Goal: Communication & Community: Answer question/provide support

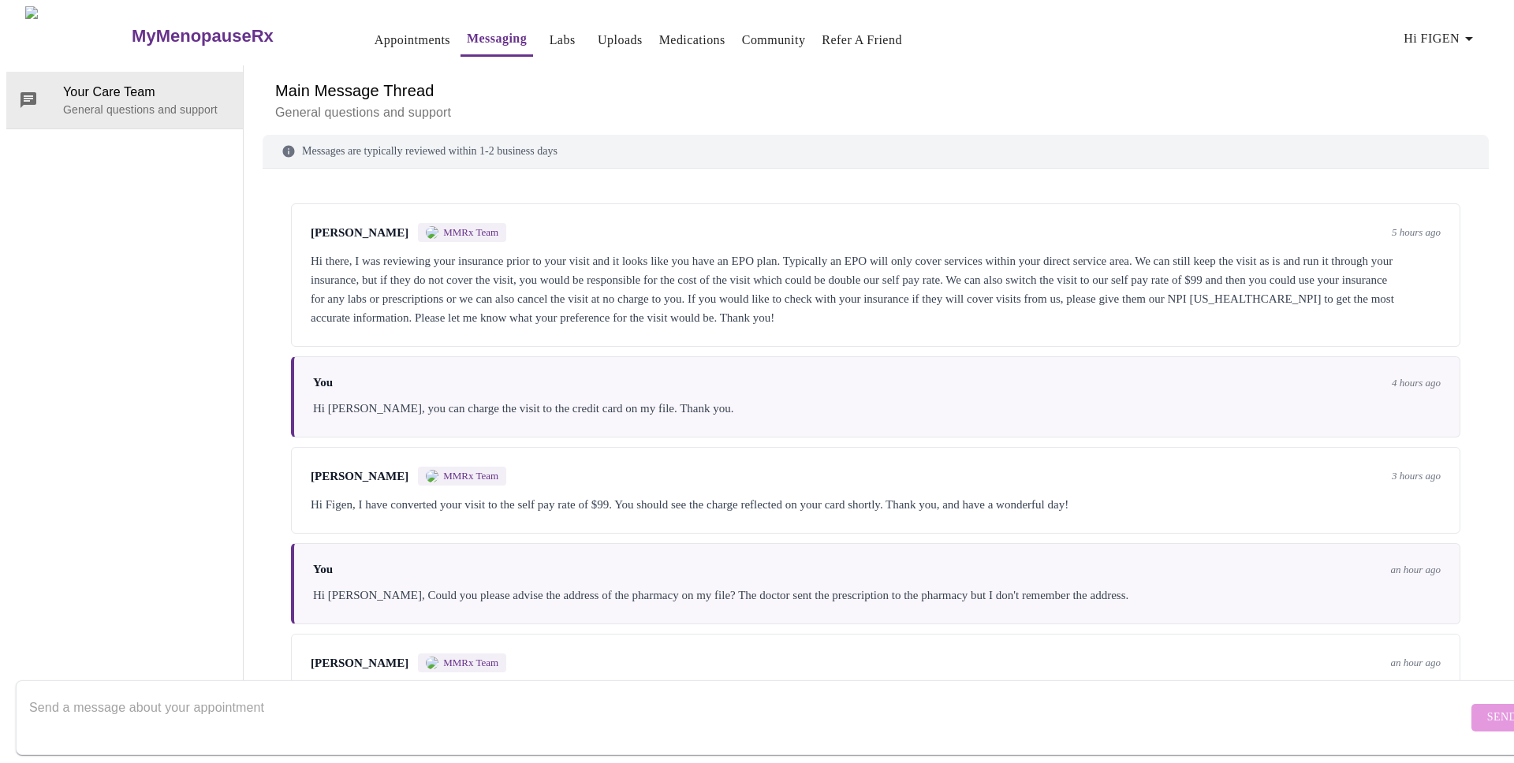
scroll to position [844, 0]
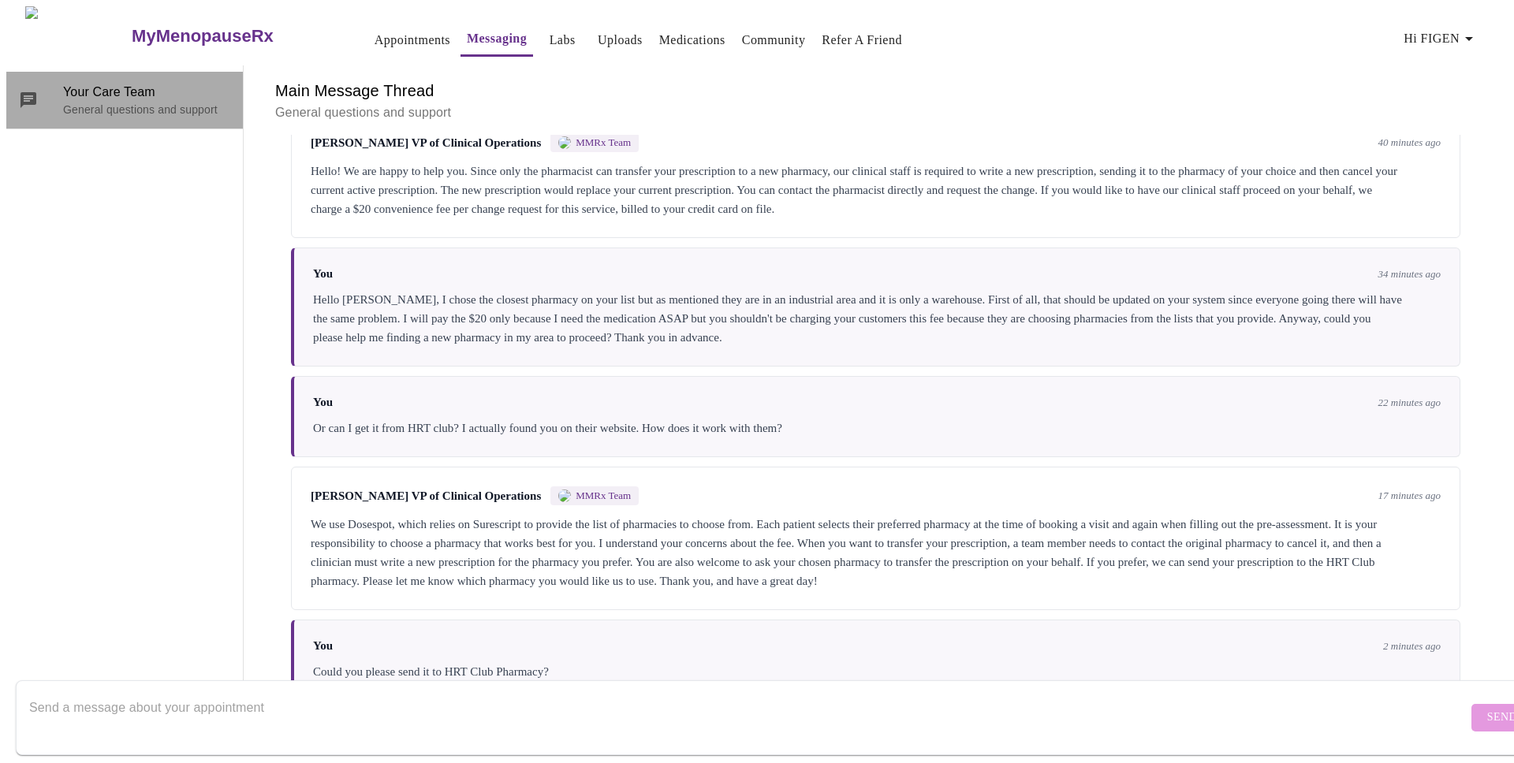
click at [134, 102] on p "General questions and support" at bounding box center [146, 110] width 167 height 16
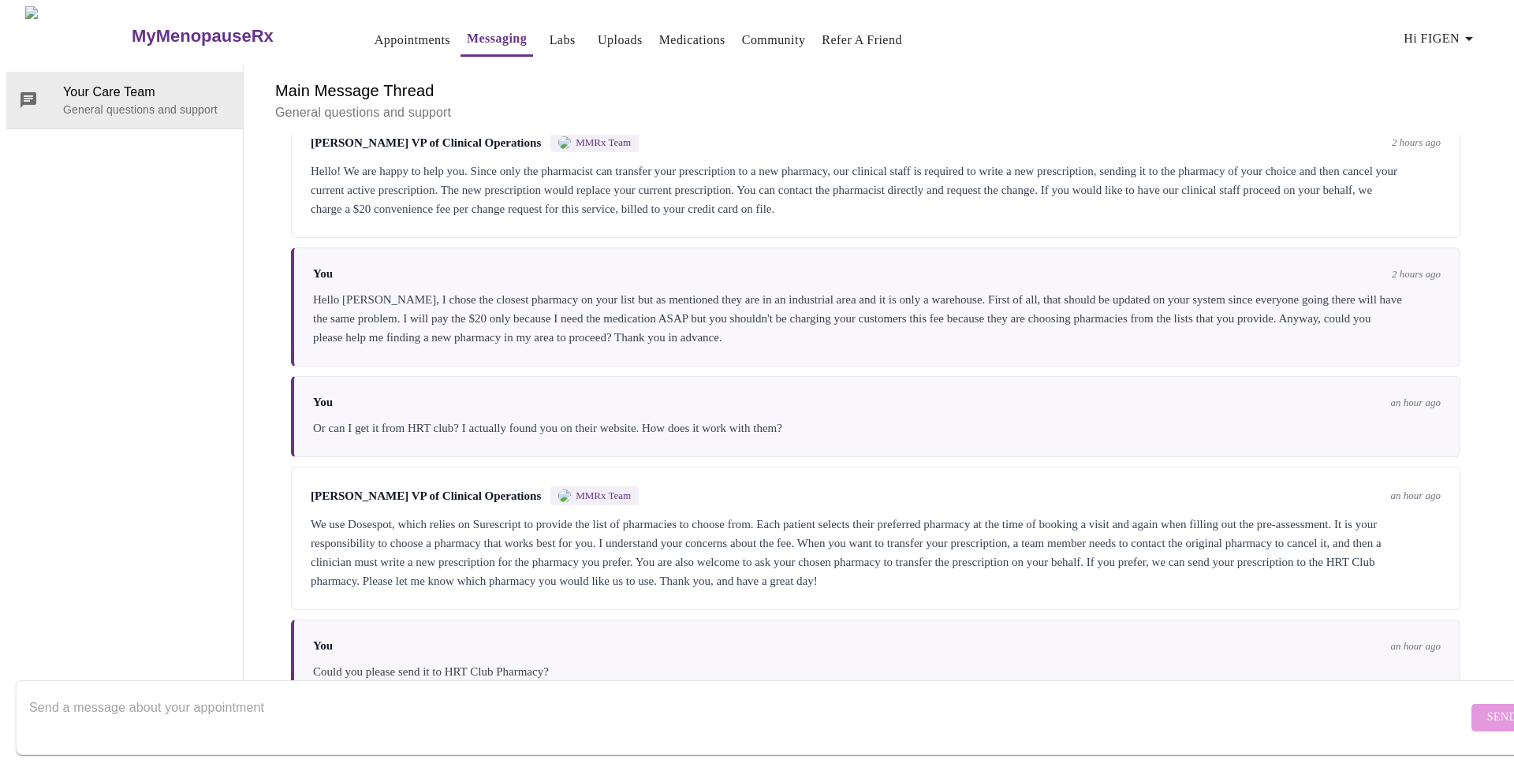
click at [132, 33] on h3 "MyMenopauseRx" at bounding box center [203, 36] width 142 height 20
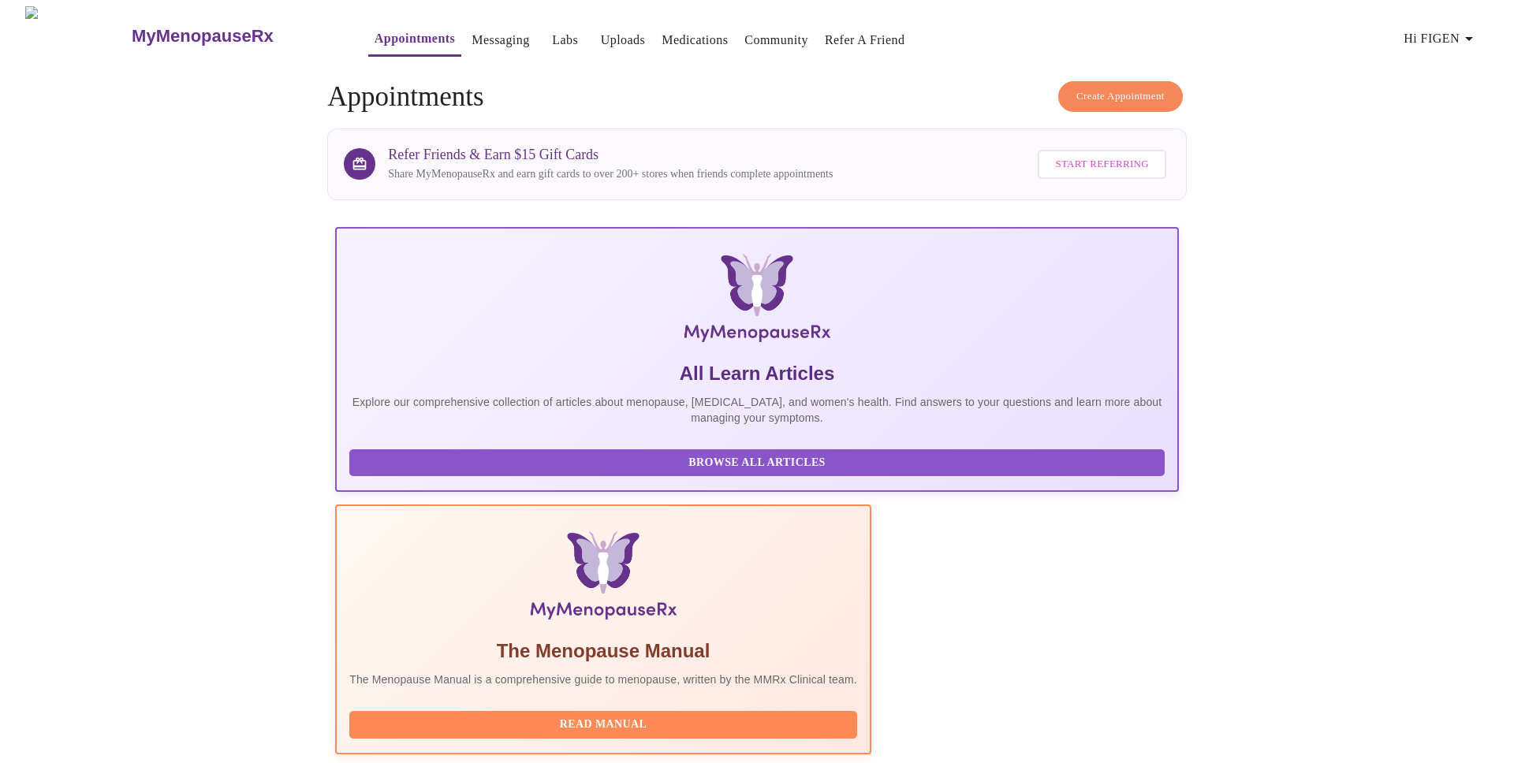
click at [666, 37] on link "Medications" at bounding box center [694, 40] width 66 height 22
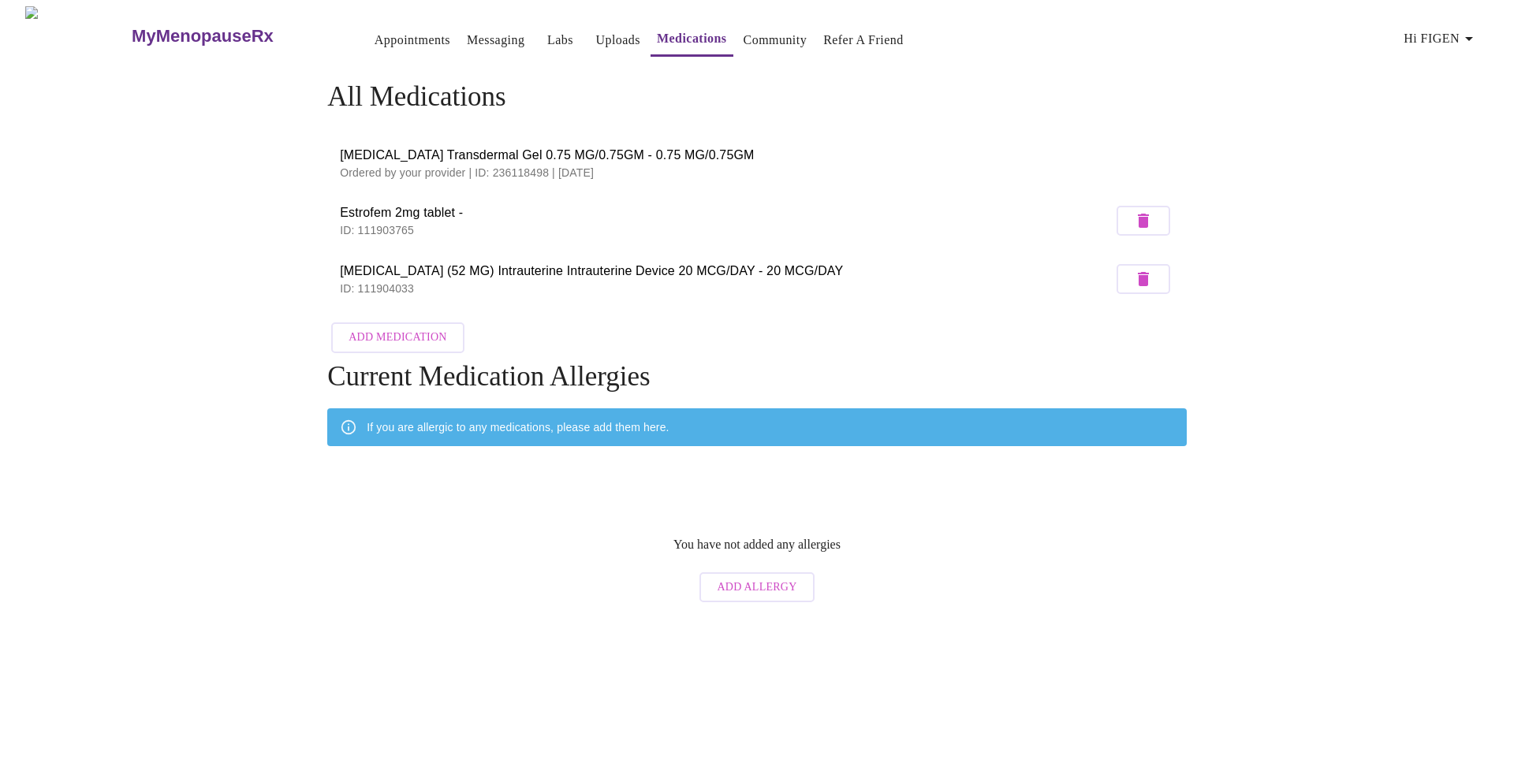
click at [164, 31] on h3 "MyMenopauseRx" at bounding box center [203, 36] width 142 height 20
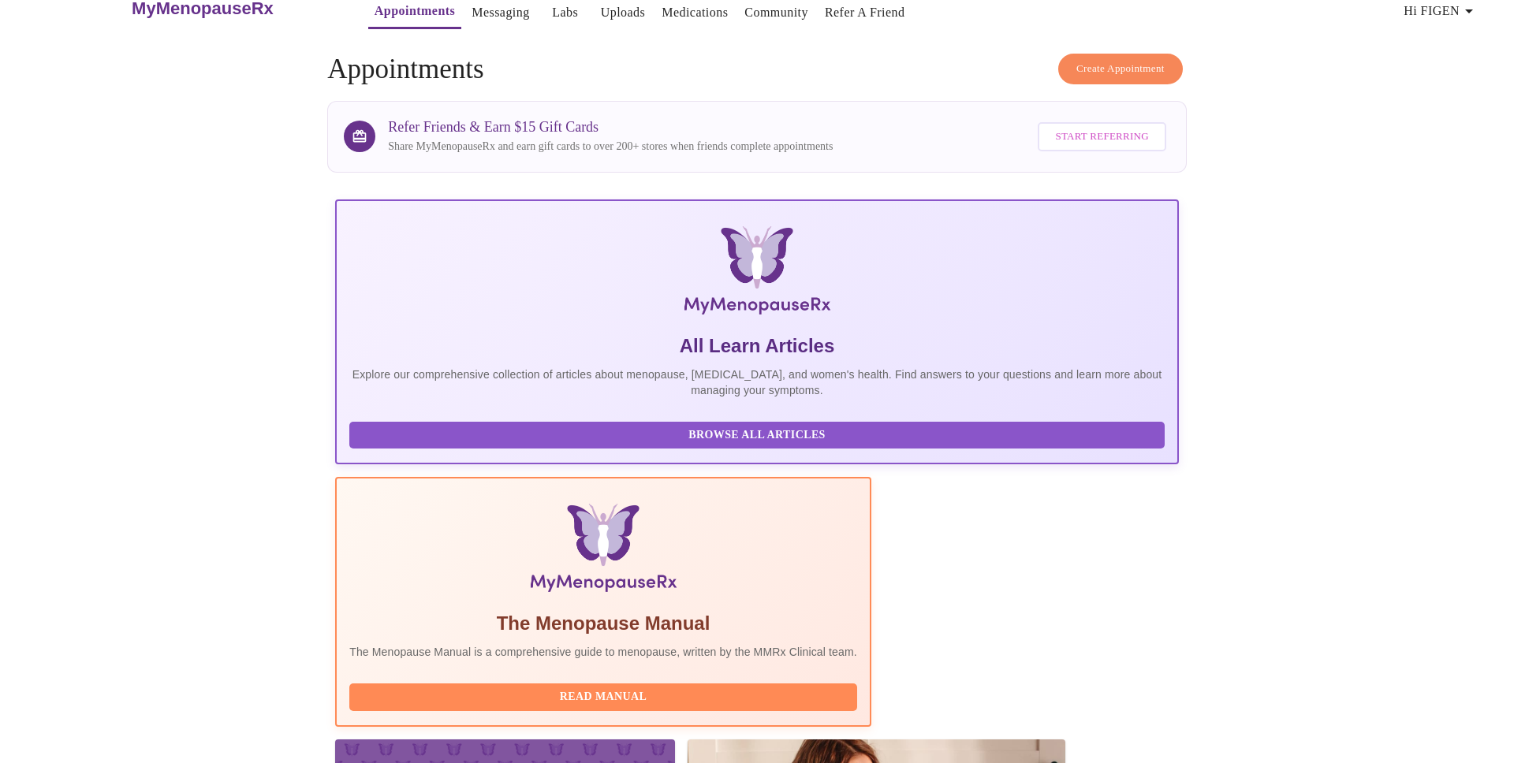
scroll to position [278, 0]
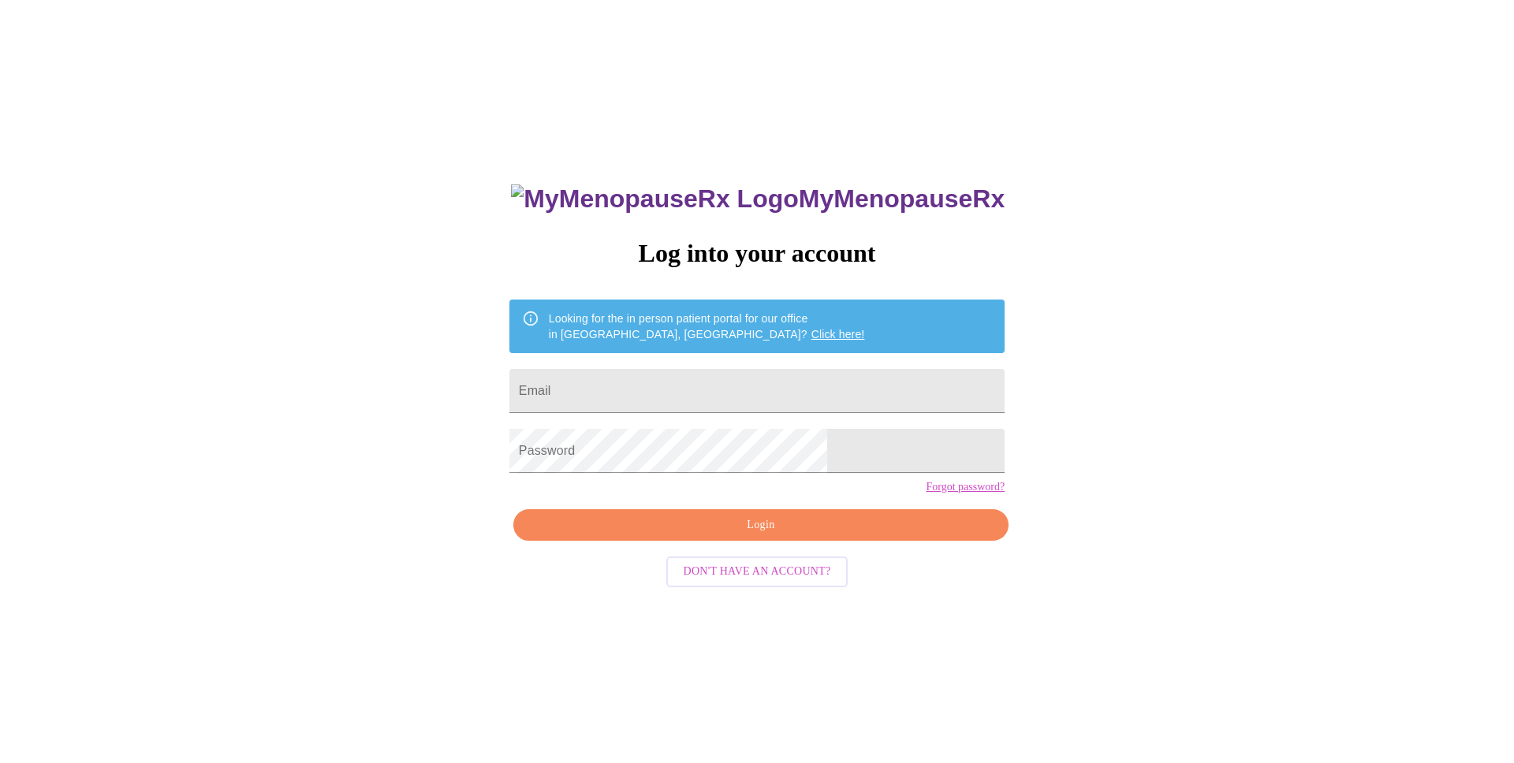
scroll to position [16, 0]
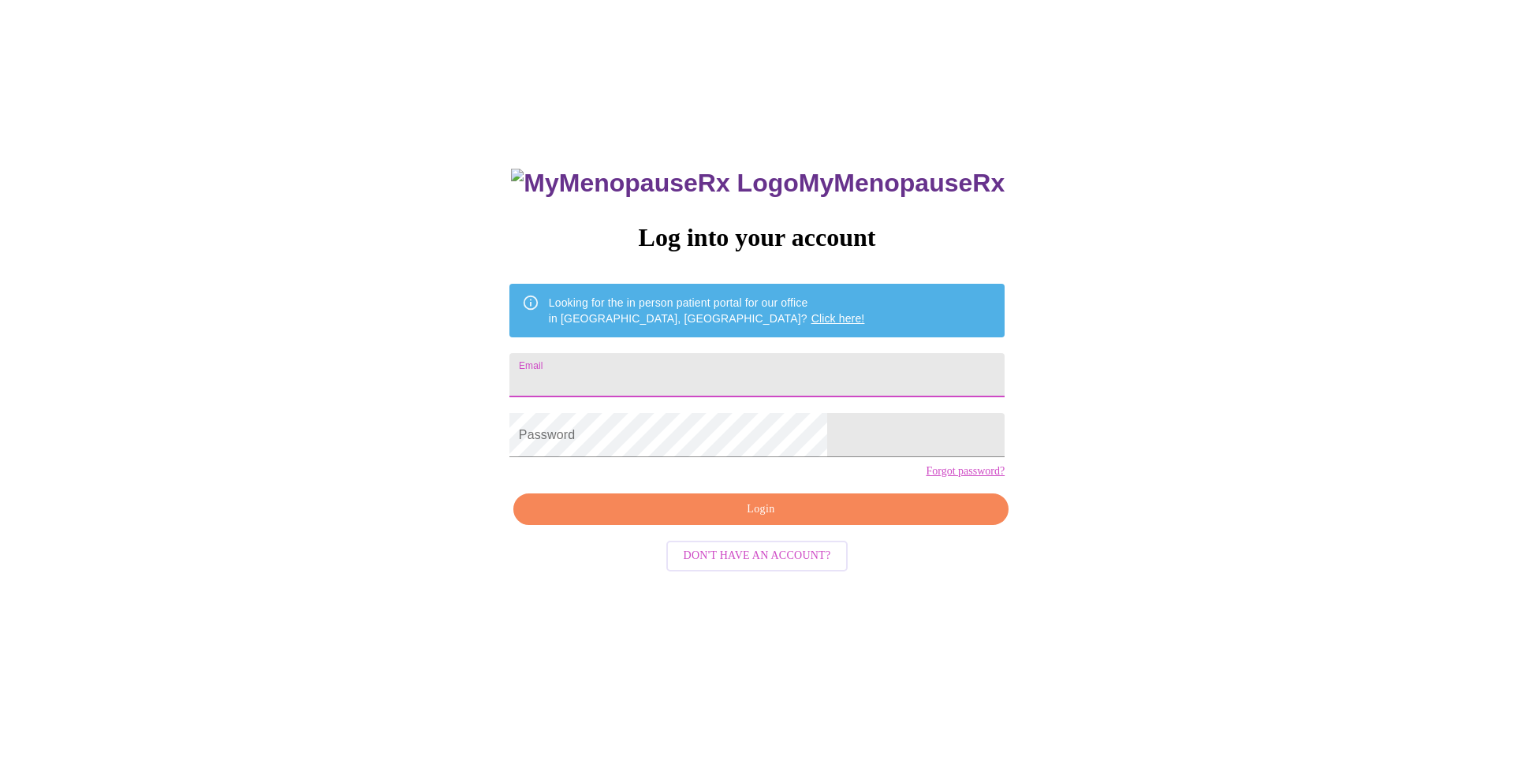
click at [733, 374] on input "Email" at bounding box center [756, 375] width 495 height 44
type input "[EMAIL_ADDRESS][DOMAIN_NAME]"
click at [716, 482] on div "MyMenopauseRx Log into your account Looking for the in person patient portal fo…" at bounding box center [756, 524] width 527 height 763
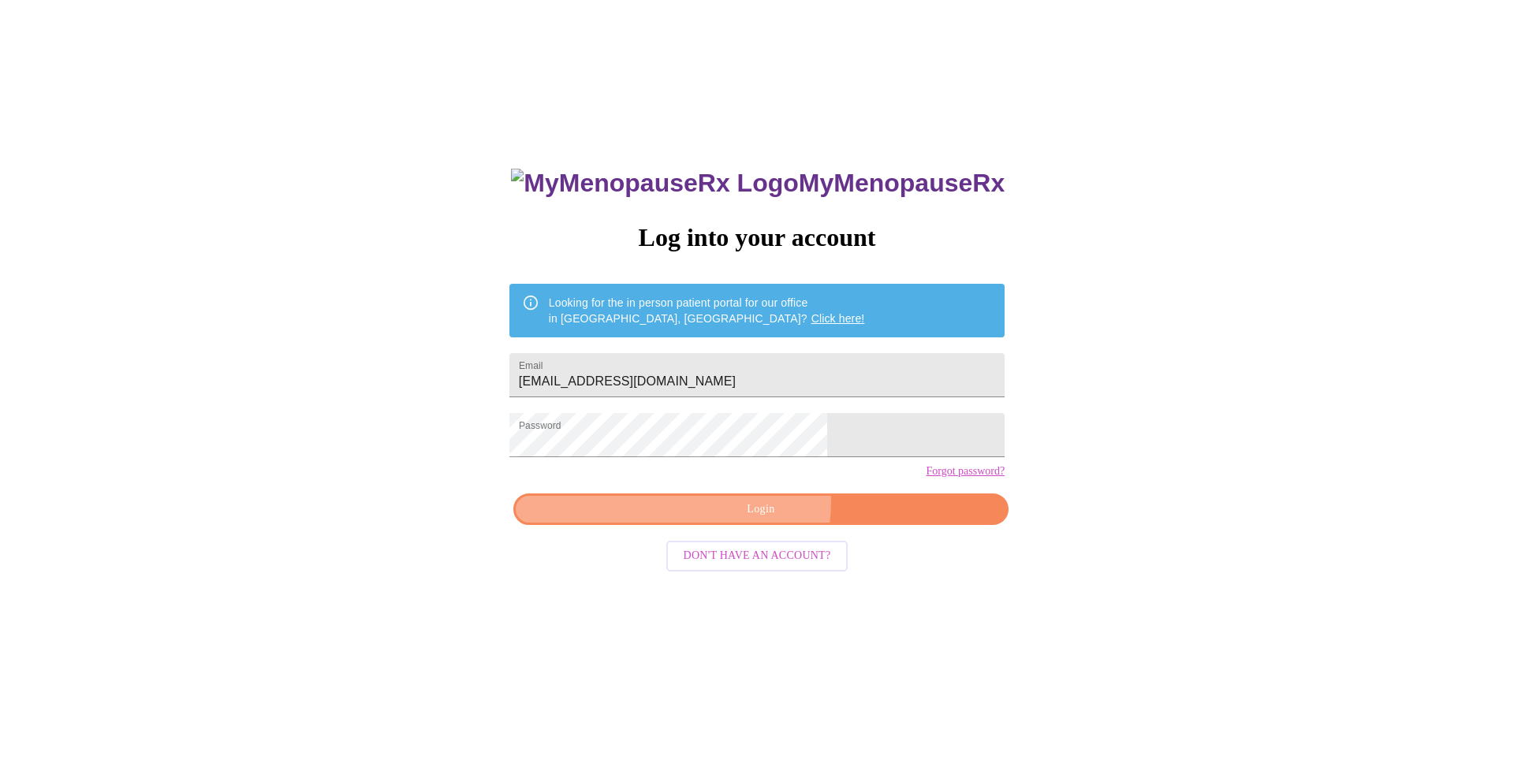
click at [732, 519] on span "Login" at bounding box center [760, 510] width 459 height 20
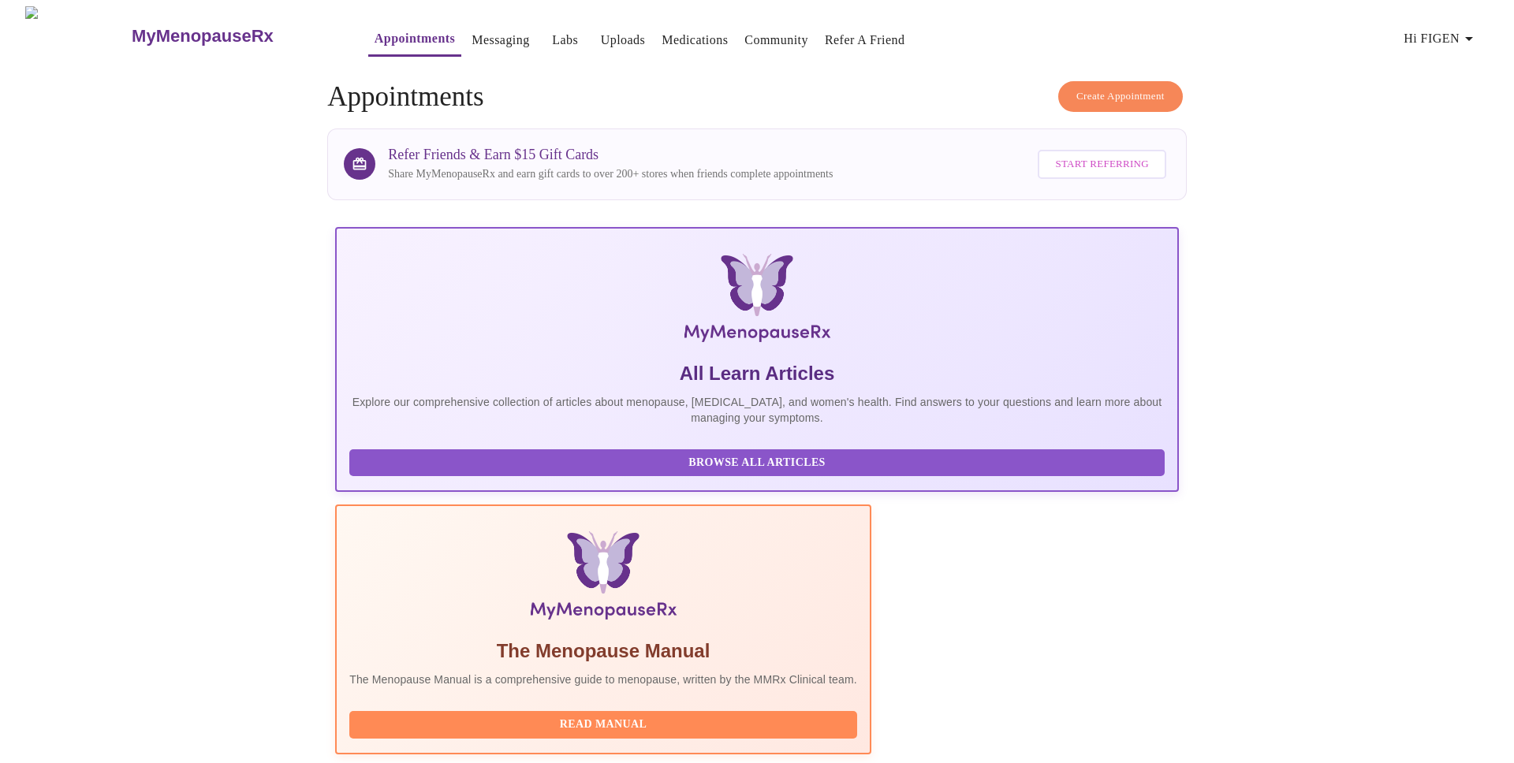
click at [471, 38] on link "Messaging" at bounding box center [500, 40] width 58 height 22
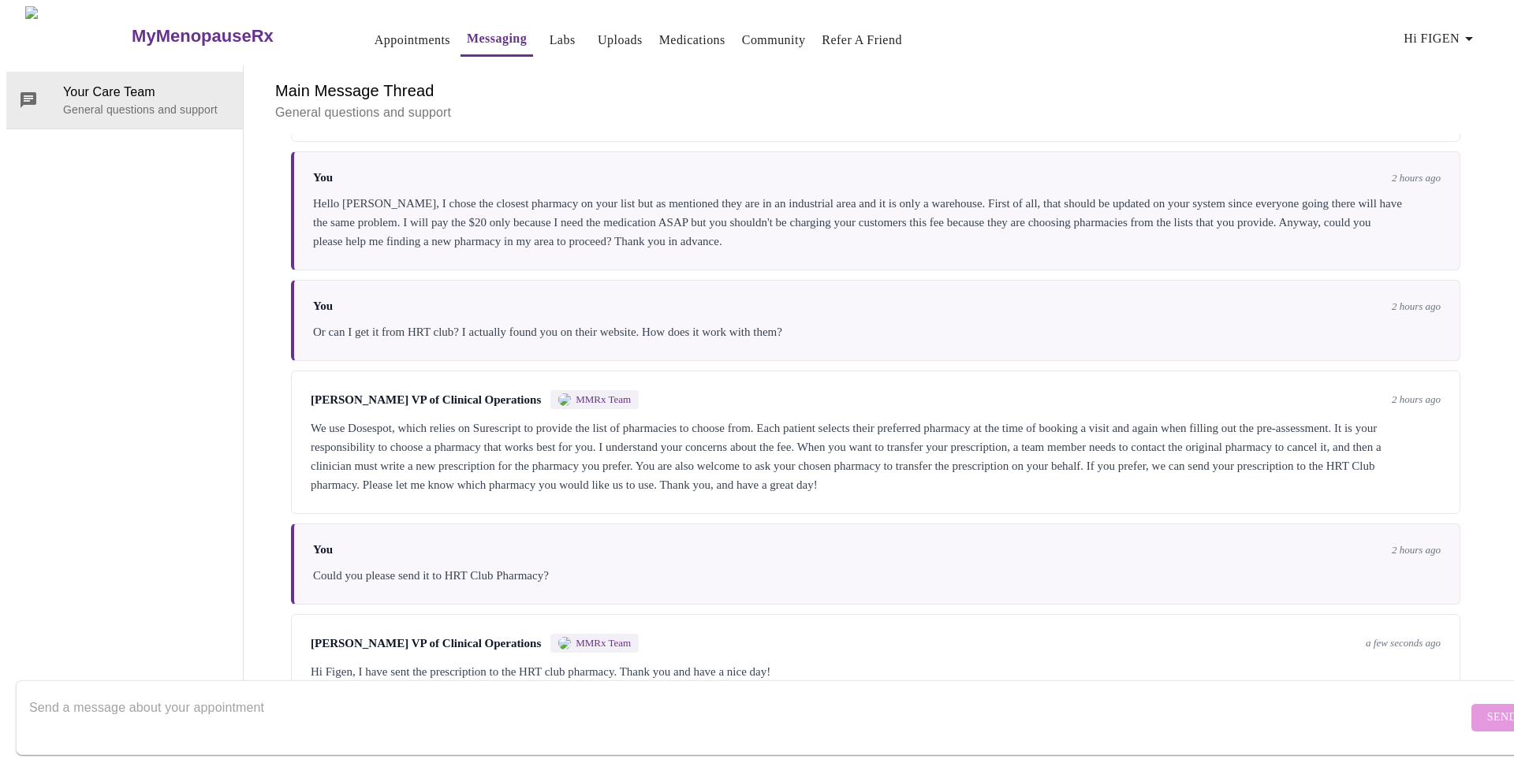
scroll to position [944, 0]
click at [459, 692] on textarea "Send a message about your appointment" at bounding box center [748, 717] width 1438 height 50
type textarea "Hi [PERSON_NAME], thank you very much"
click at [1487, 708] on span "Send" at bounding box center [1502, 718] width 30 height 20
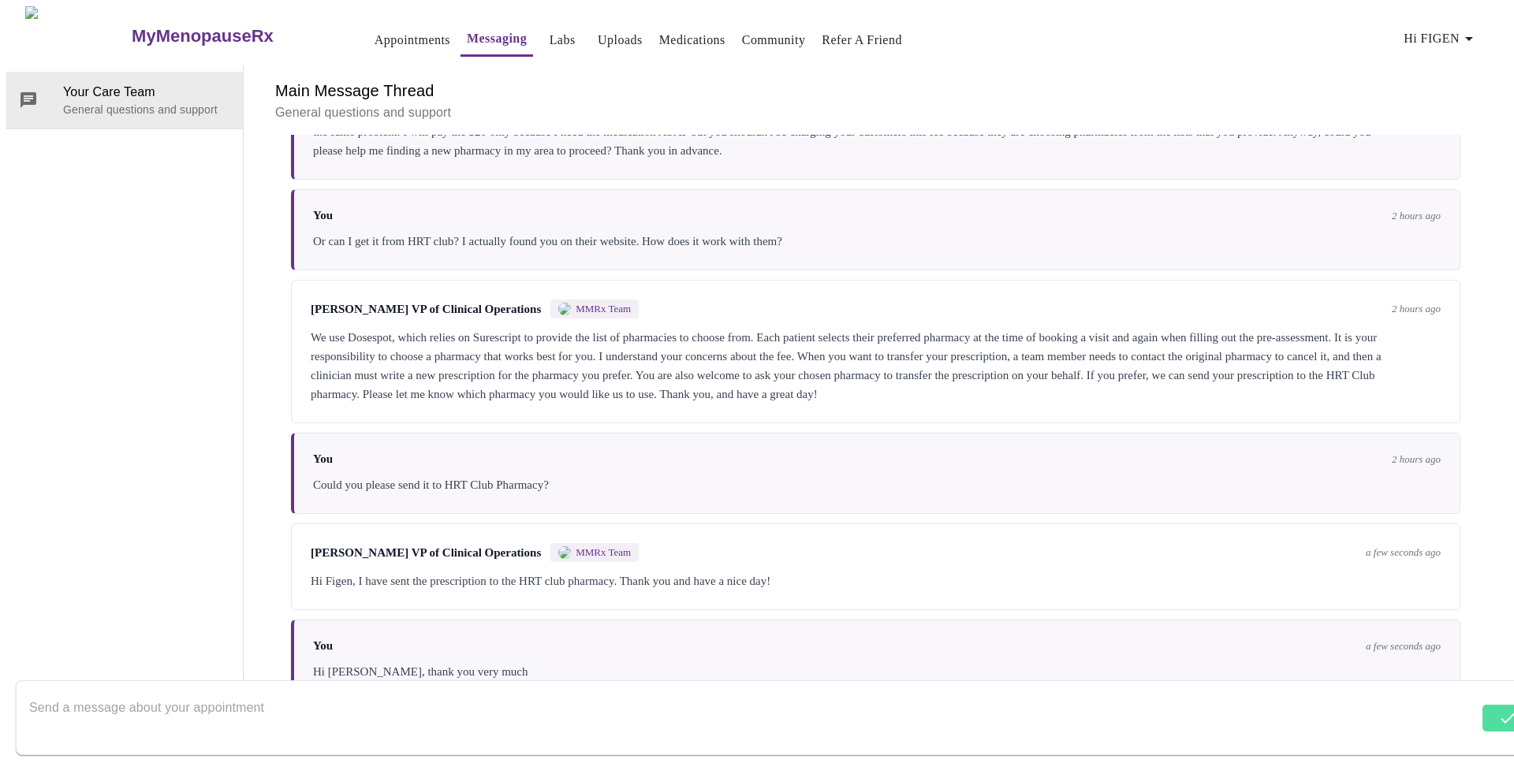
scroll to position [1038, 0]
